Goal: Contribute content

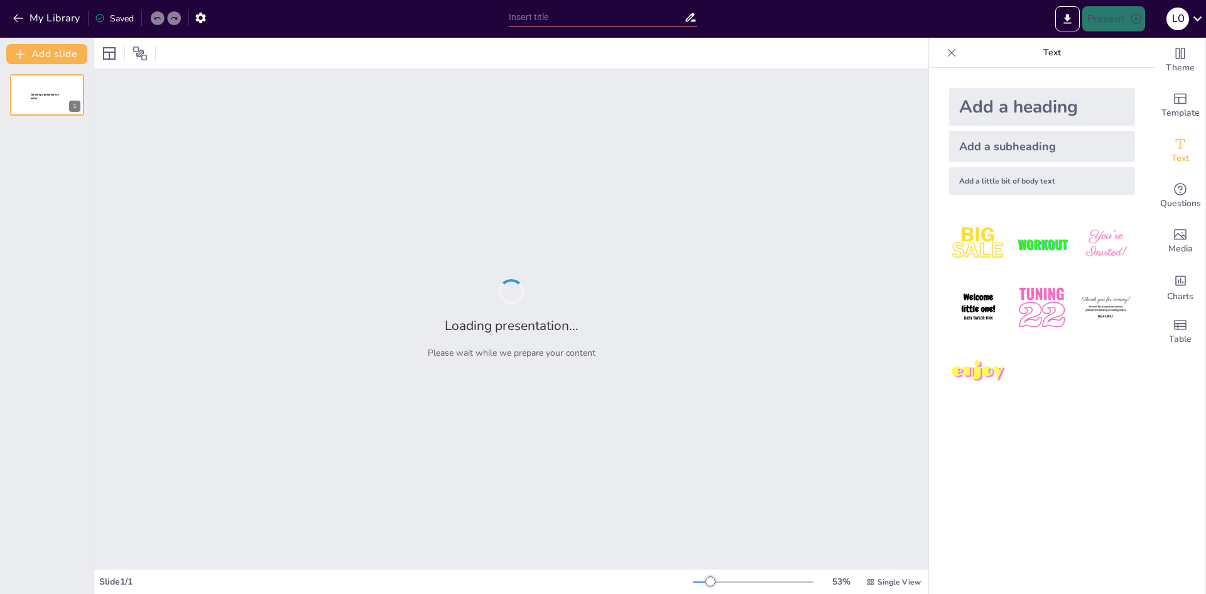
type input "Геометрія навколо нас: многогранники в природі та архітектурі"
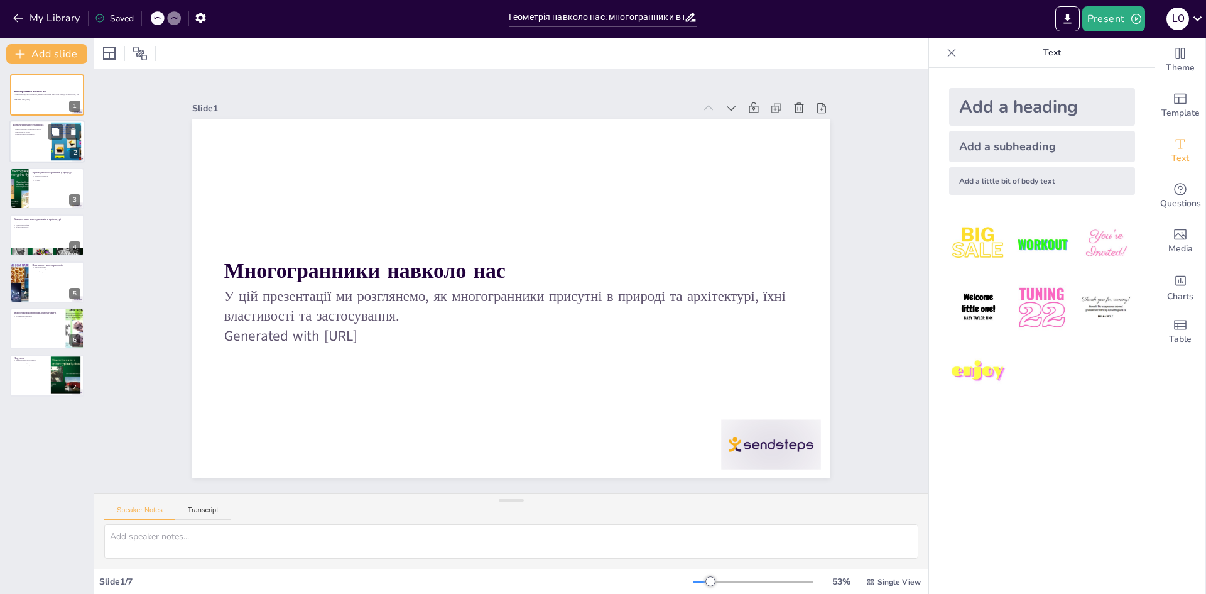
click at [53, 148] on div at bounding box center [65, 141] width 51 height 38
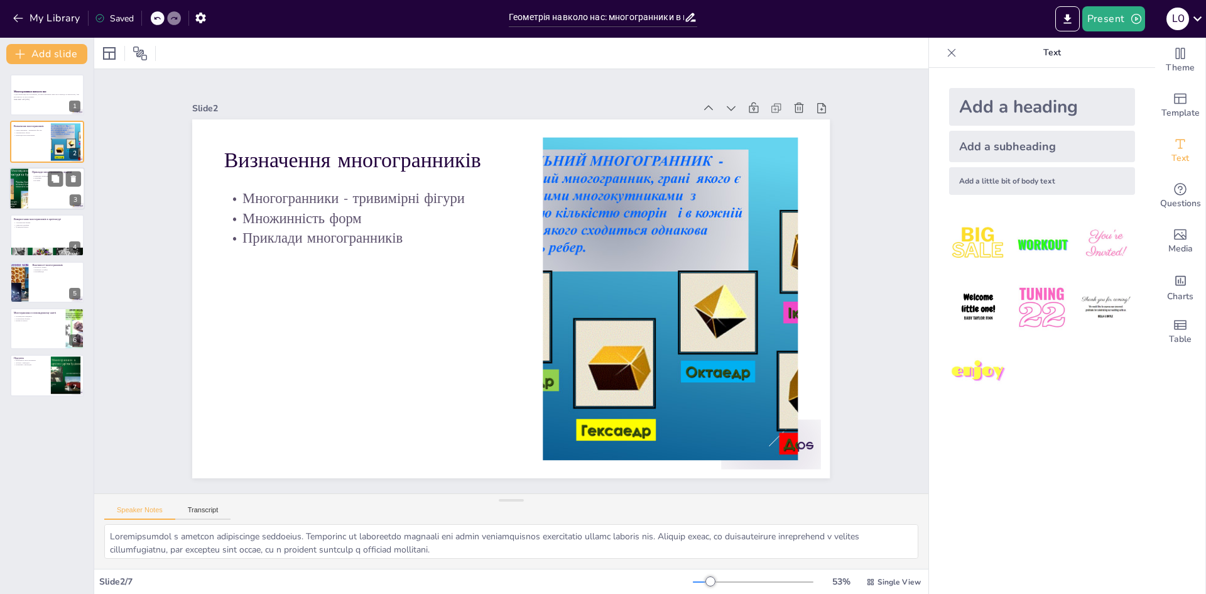
click at [41, 202] on div at bounding box center [46, 188] width 75 height 43
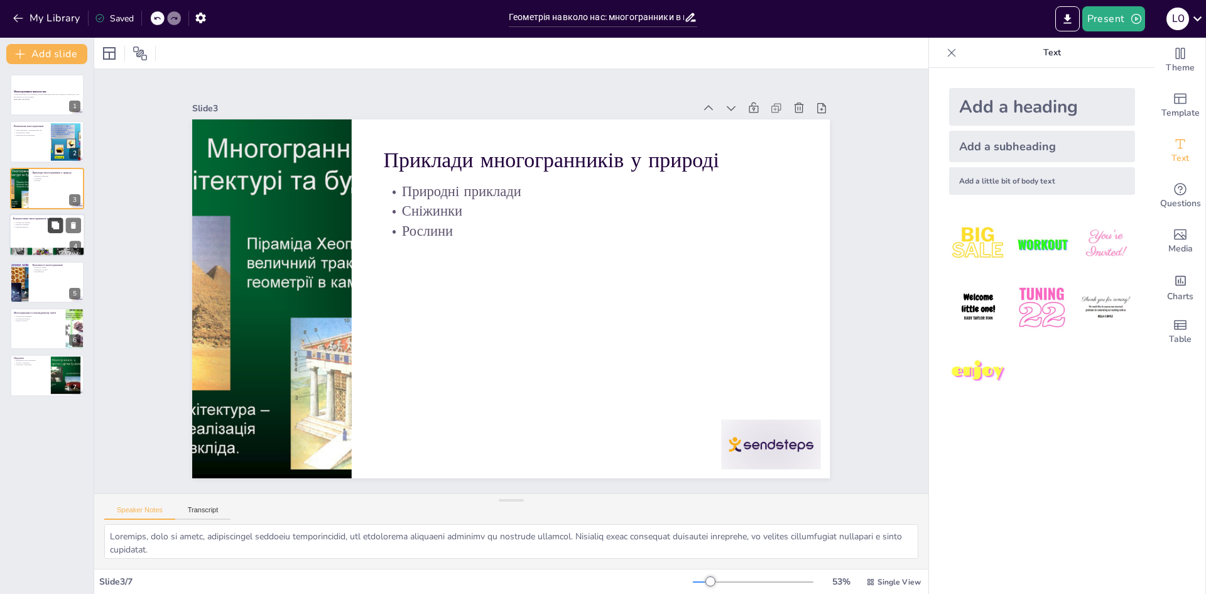
click at [52, 232] on button at bounding box center [55, 225] width 15 height 15
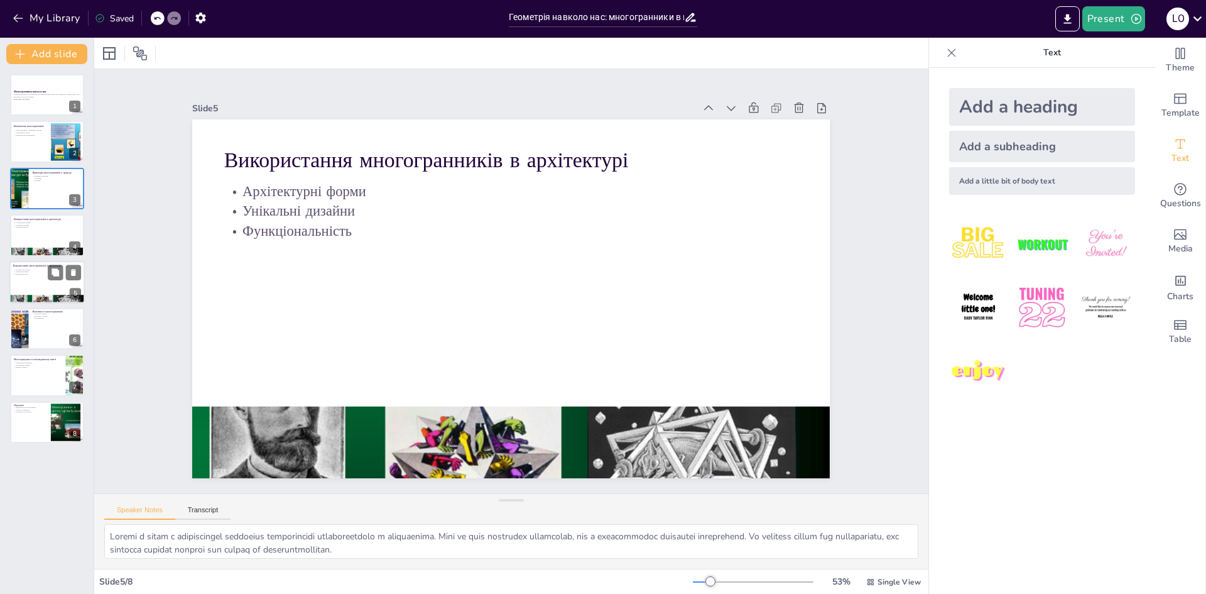
click at [45, 261] on div "Многогранники навколо нас У цій презентації ми розглянемо, як многогранники при…" at bounding box center [47, 258] width 94 height 369
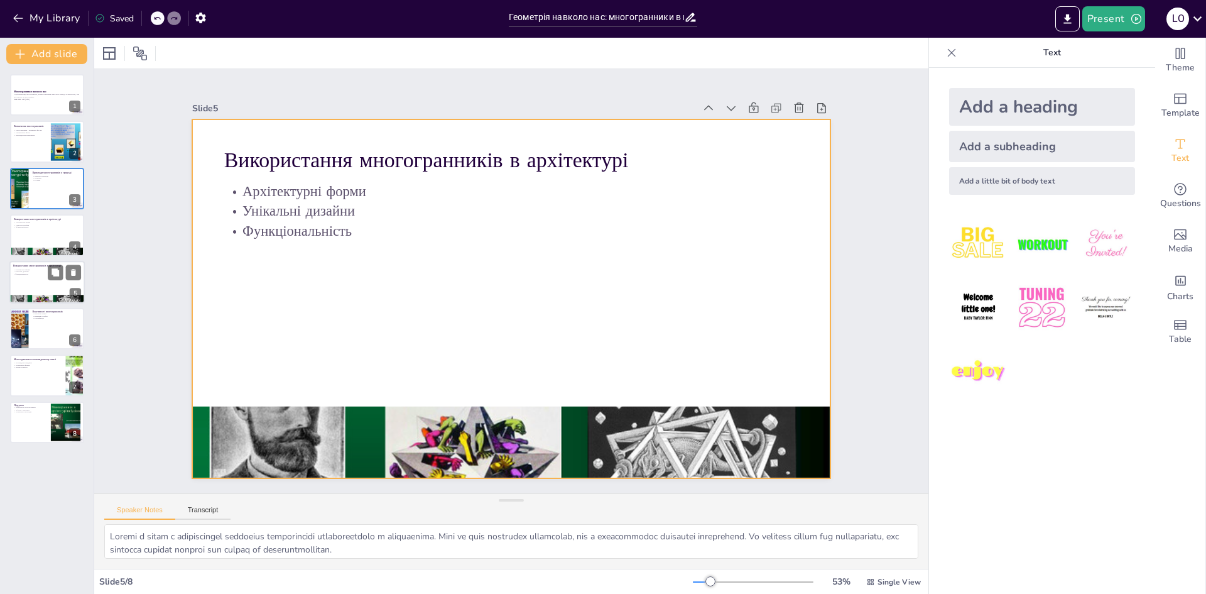
click at [50, 286] on div at bounding box center [46, 282] width 75 height 43
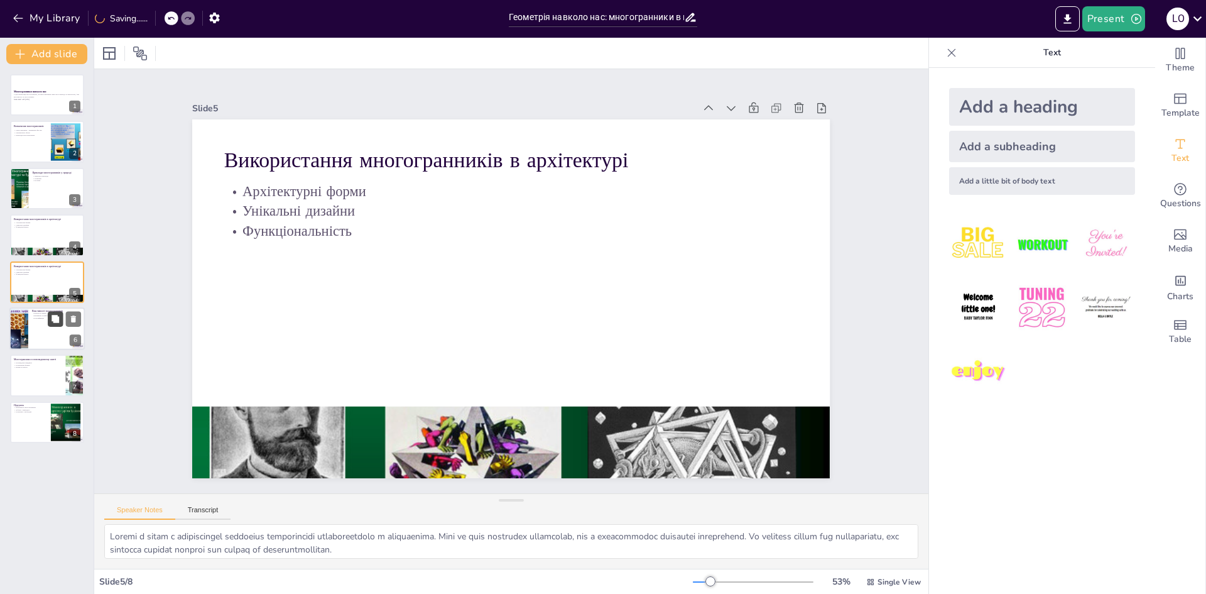
click at [49, 315] on button at bounding box center [55, 318] width 15 height 15
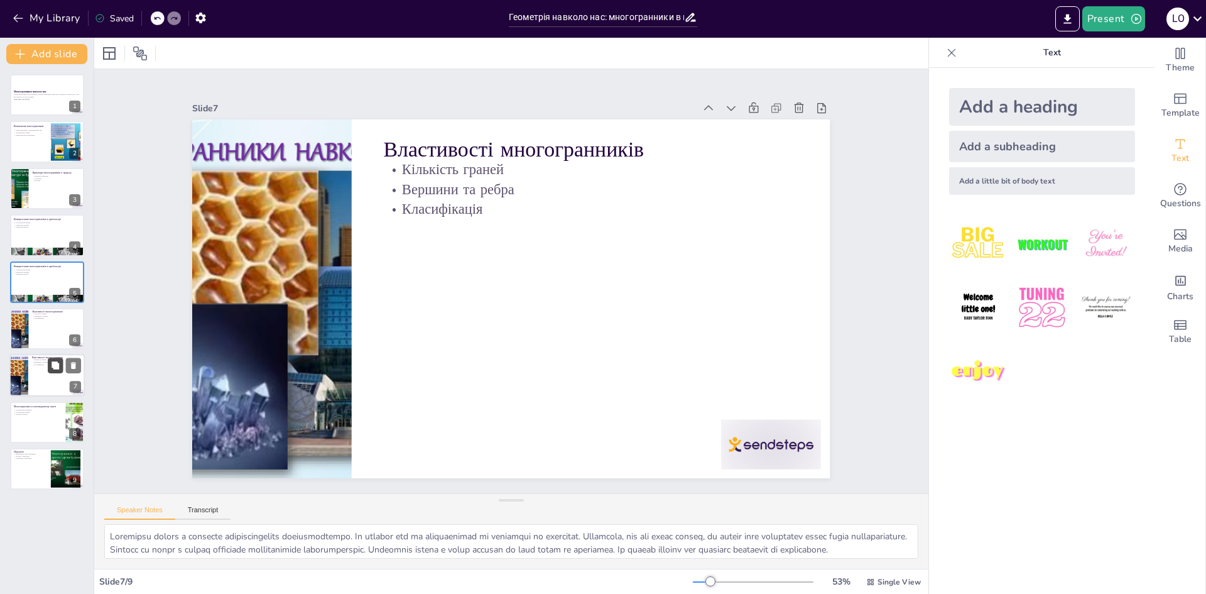
click at [49, 372] on button at bounding box center [55, 365] width 15 height 15
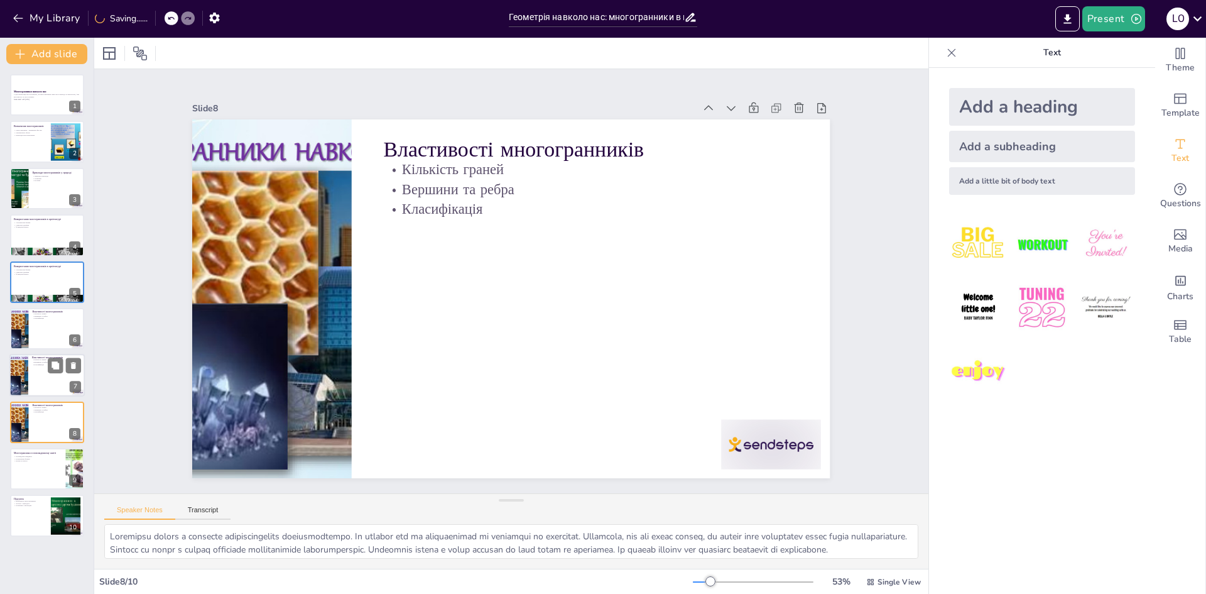
click at [38, 391] on div at bounding box center [46, 375] width 75 height 43
click at [75, 415] on icon at bounding box center [73, 412] width 5 height 7
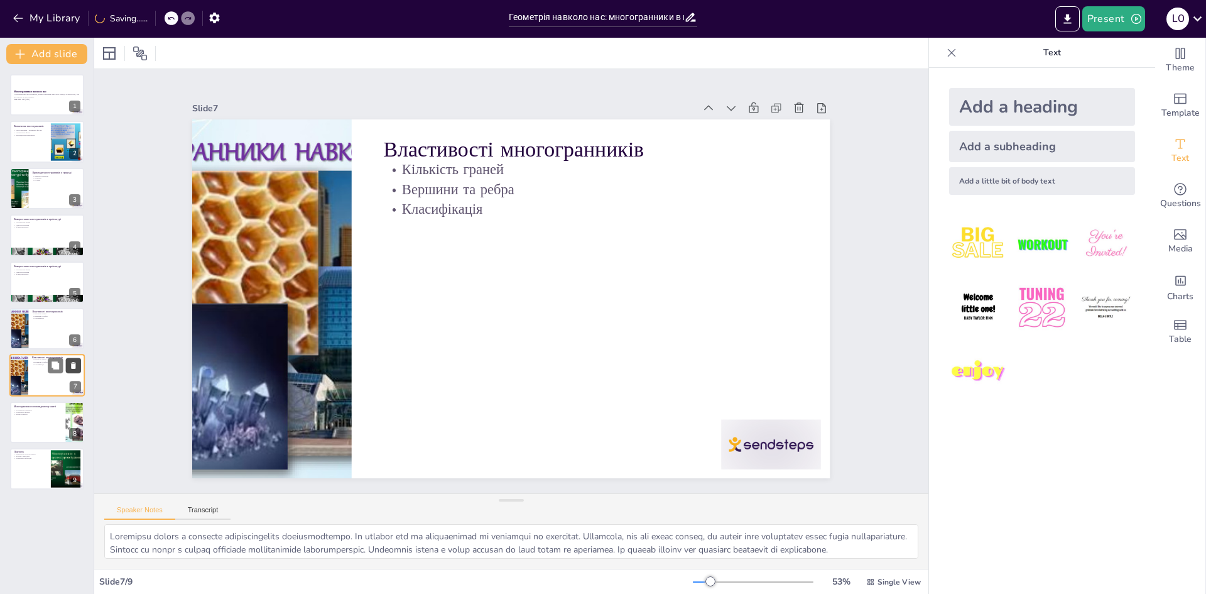
click at [78, 368] on button at bounding box center [73, 365] width 15 height 15
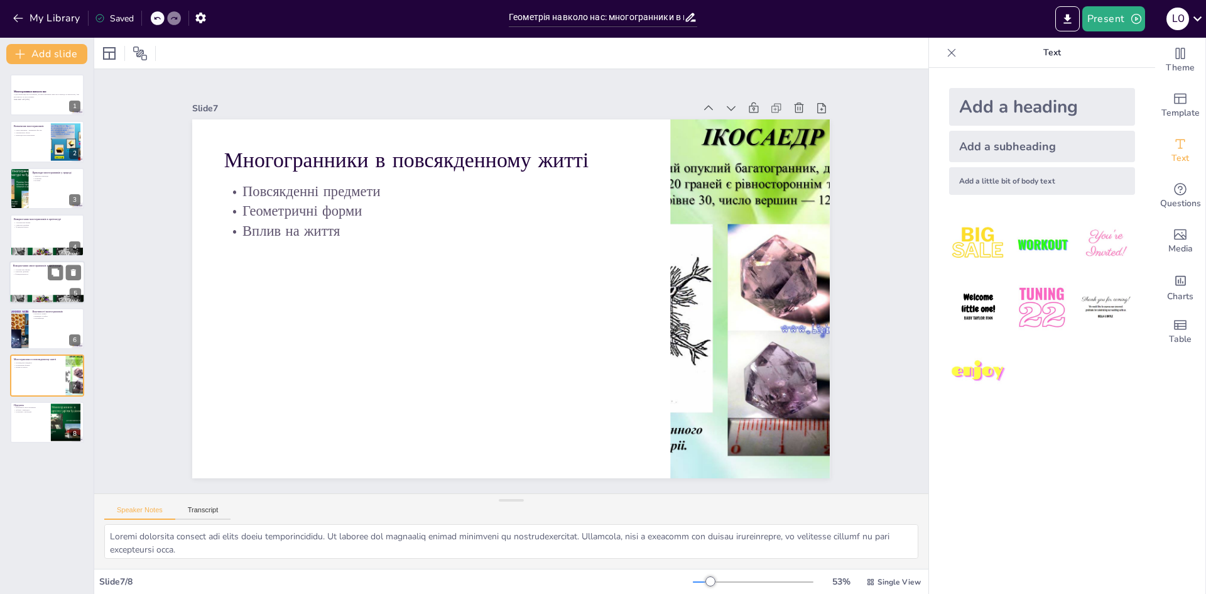
click at [42, 285] on div at bounding box center [46, 282] width 75 height 43
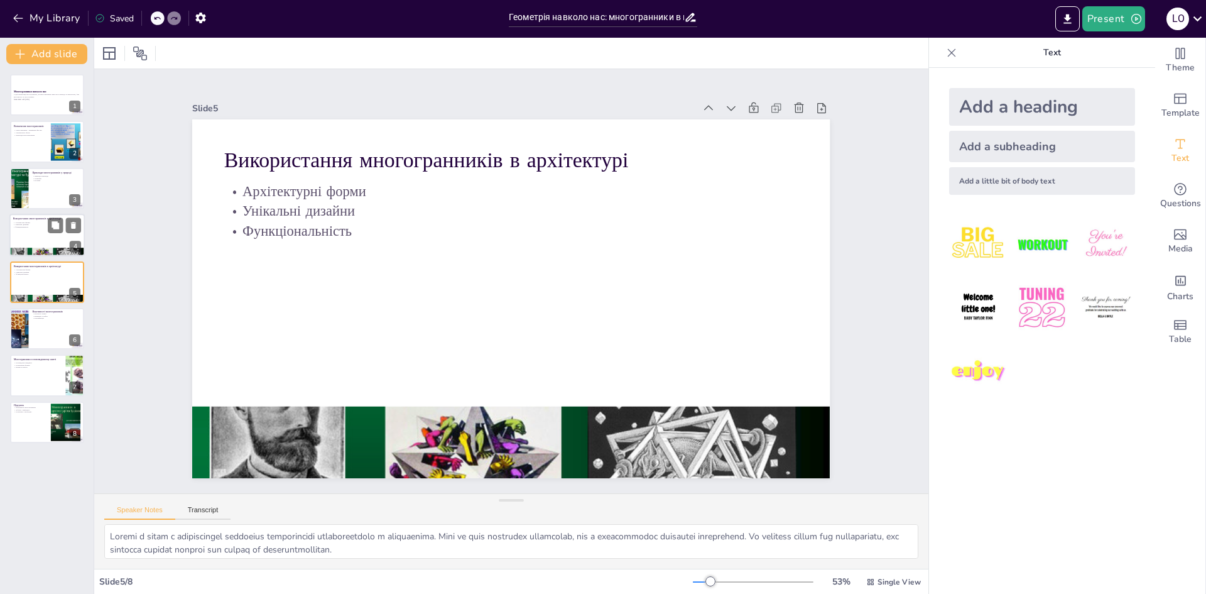
click at [31, 249] on div at bounding box center [46, 252] width 75 height 57
click at [79, 225] on button at bounding box center [73, 225] width 15 height 15
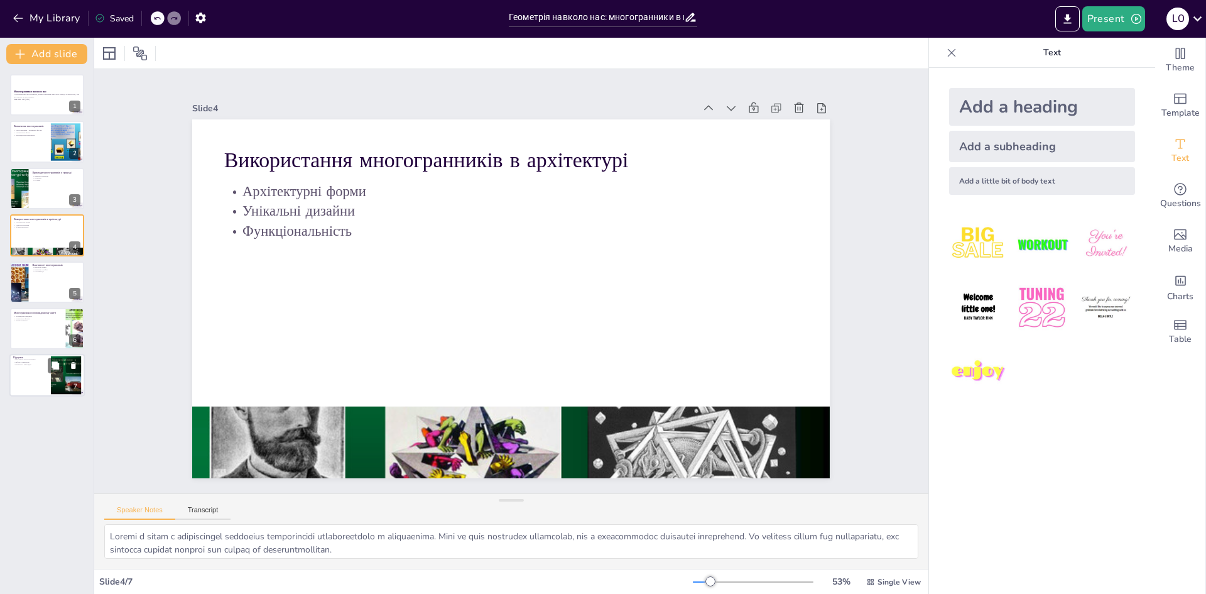
click at [39, 391] on div at bounding box center [46, 375] width 75 height 43
type textarea "Loremipsu dolorsitam consecteturadi elitseddo eiusmodtem in utla e dolorem al e…"
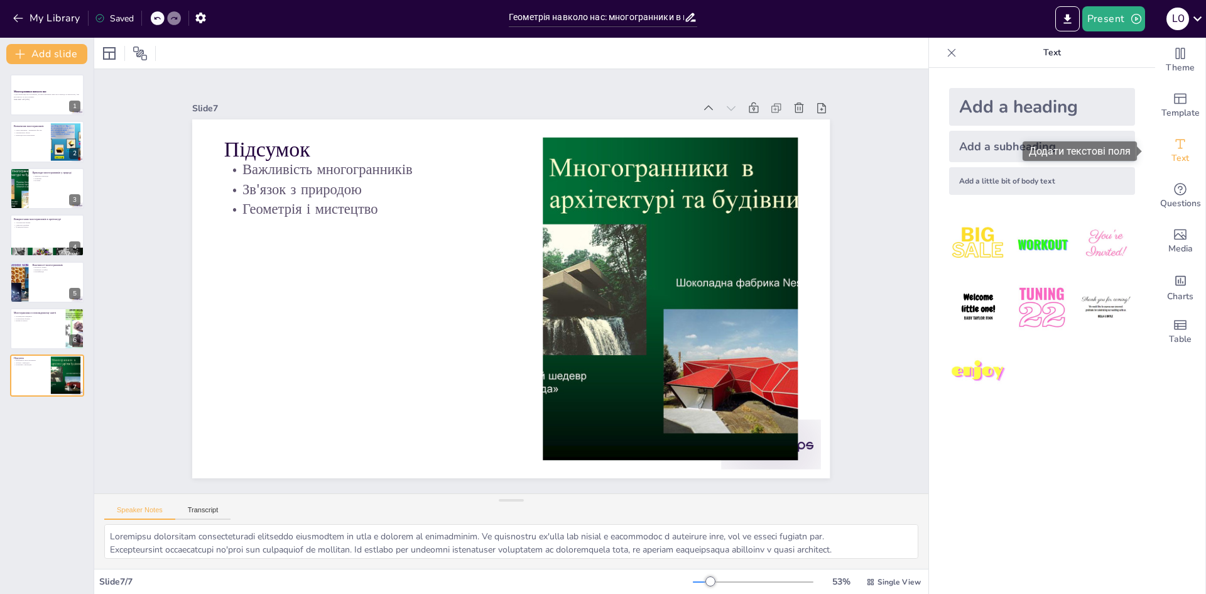
click at [1178, 151] on span "Text" at bounding box center [1180, 158] width 18 height 14
click at [1056, 183] on div "Add a little bit of body text" at bounding box center [1042, 181] width 186 height 28
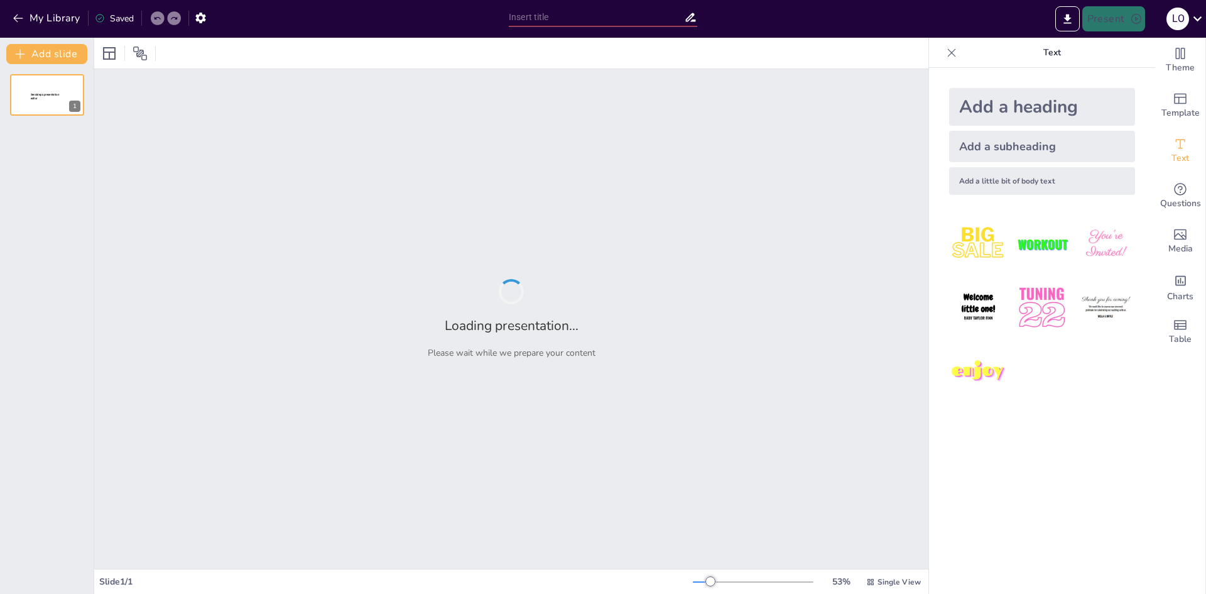
type input "Многогранники у повсякденному житті: Від природи до архітектури"
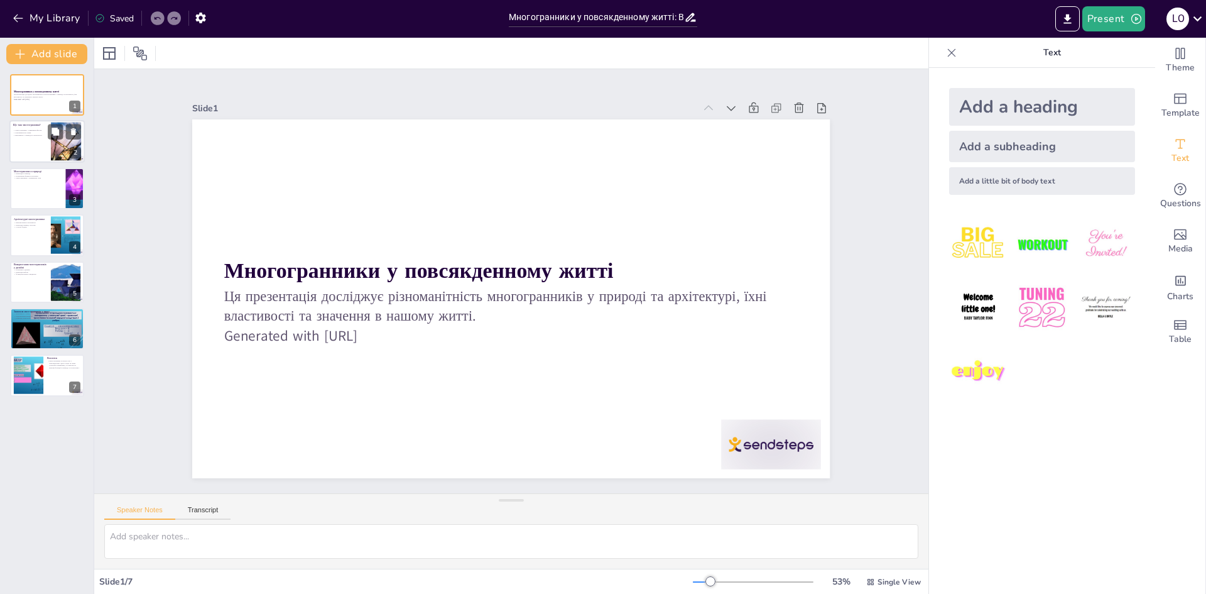
click at [33, 124] on p "Що таке многогранники?" at bounding box center [30, 126] width 34 height 4
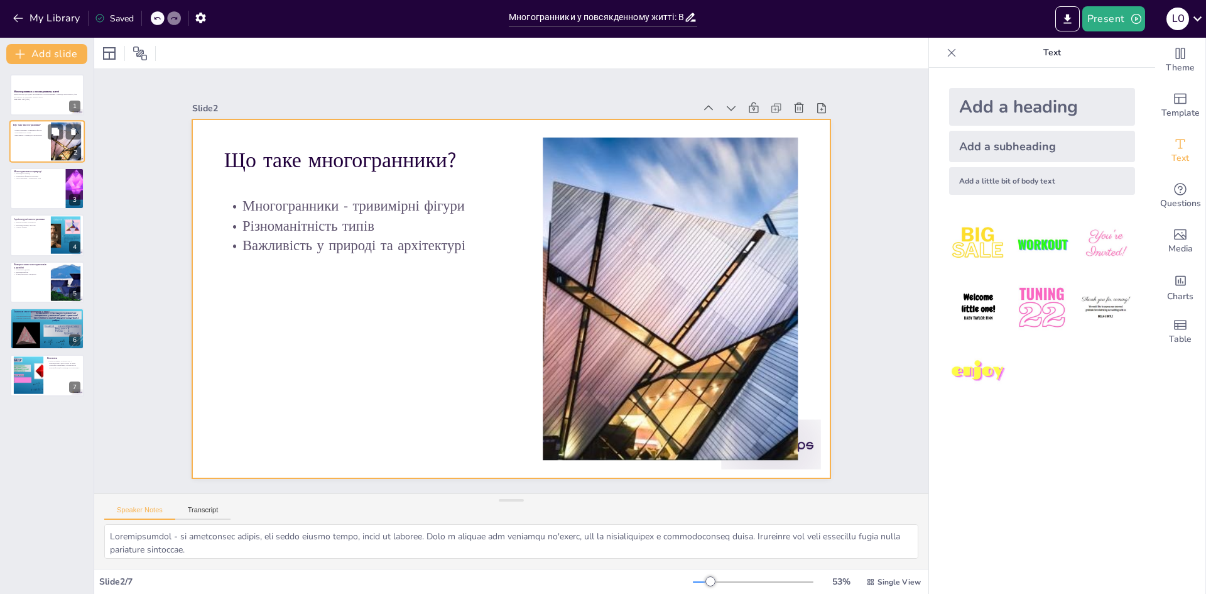
click at [33, 160] on div at bounding box center [46, 142] width 75 height 43
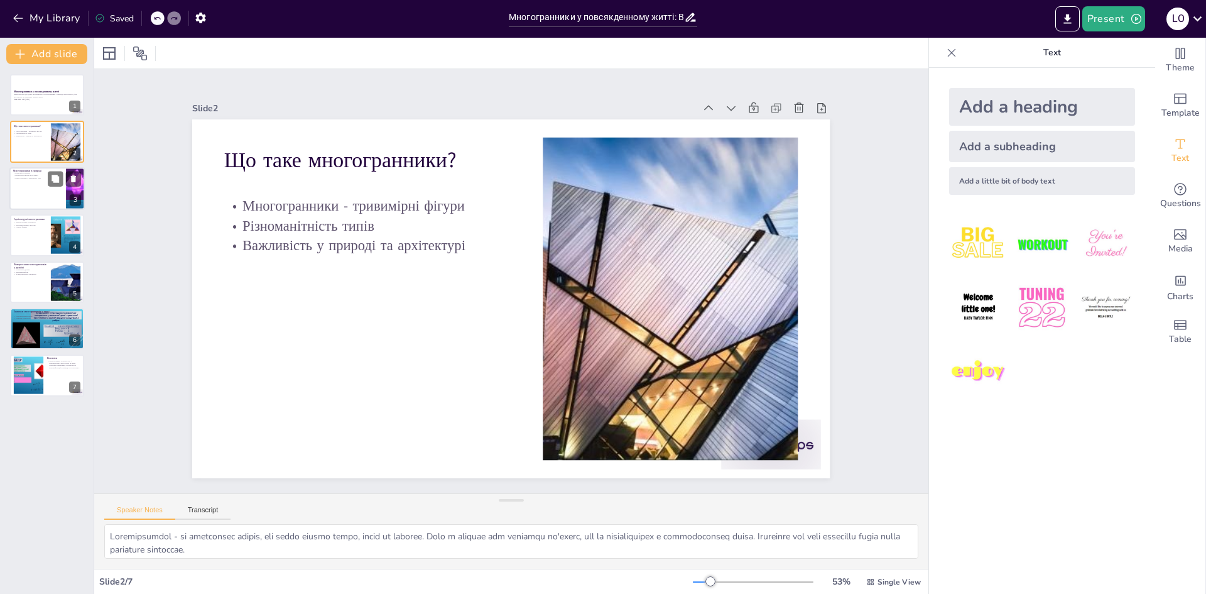
click at [33, 177] on p "Многогранники у тваринному світі" at bounding box center [37, 178] width 49 height 3
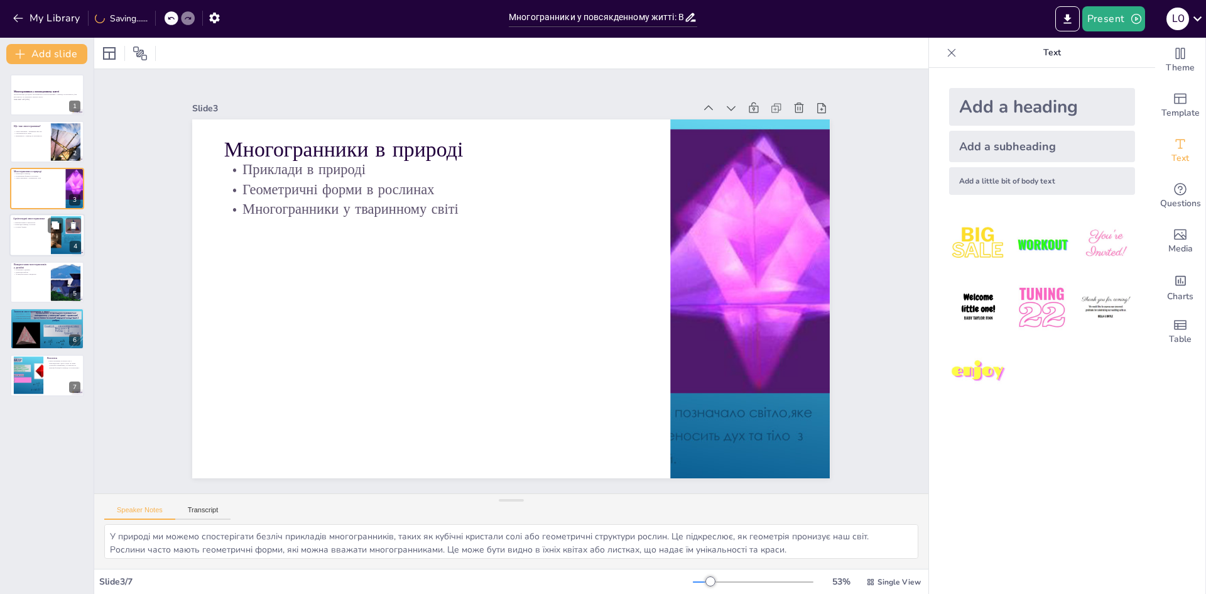
click at [44, 229] on div at bounding box center [46, 235] width 75 height 43
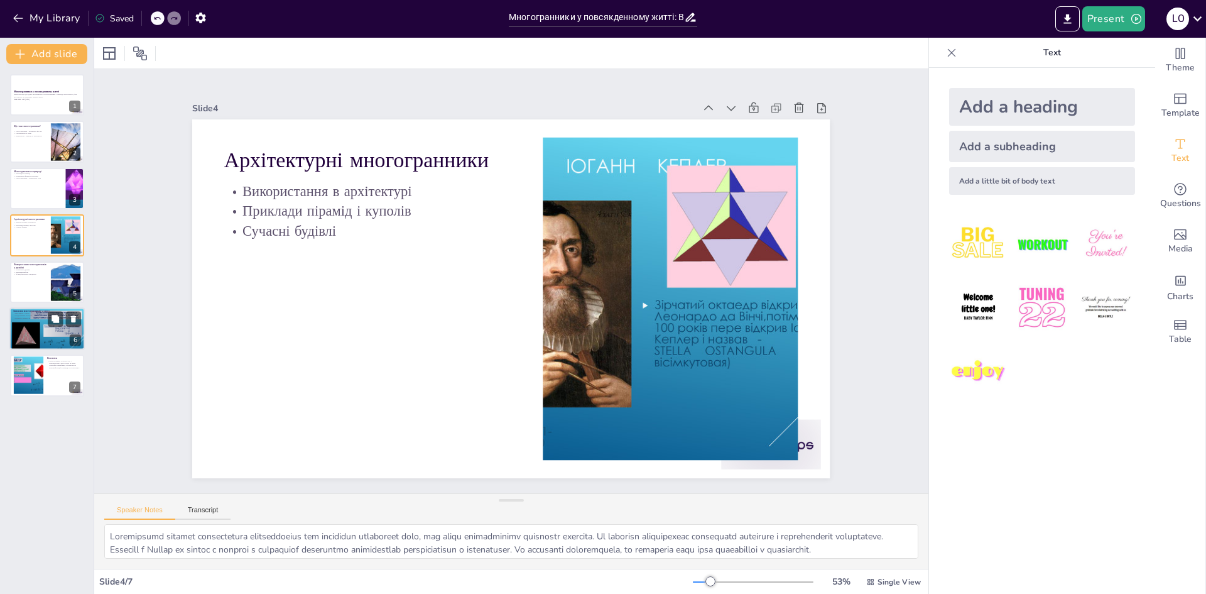
click at [60, 331] on div at bounding box center [46, 328] width 75 height 57
type textarea "Многогранники мають значення в різних наукових дисциплінах, таких як математика…"
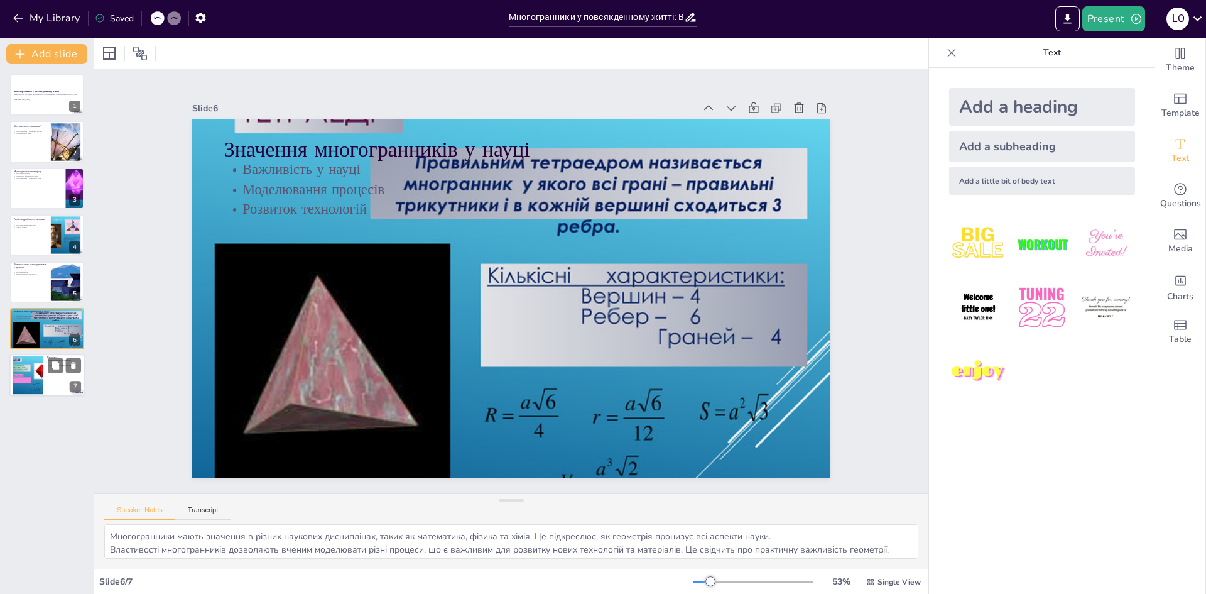
click at [65, 363] on div at bounding box center [64, 365] width 33 height 15
